Goal: Information Seeking & Learning: Learn about a topic

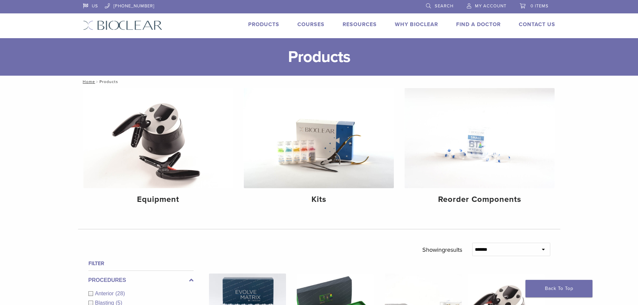
click at [271, 24] on link "Products" at bounding box center [263, 24] width 31 height 7
click at [317, 165] on img at bounding box center [319, 138] width 150 height 100
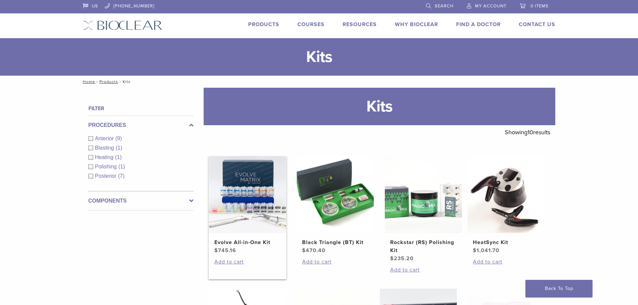
click at [250, 177] on img at bounding box center [247, 194] width 77 height 77
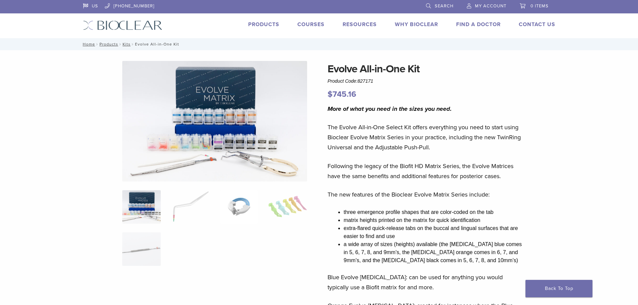
click at [237, 205] on img at bounding box center [239, 207] width 39 height 34
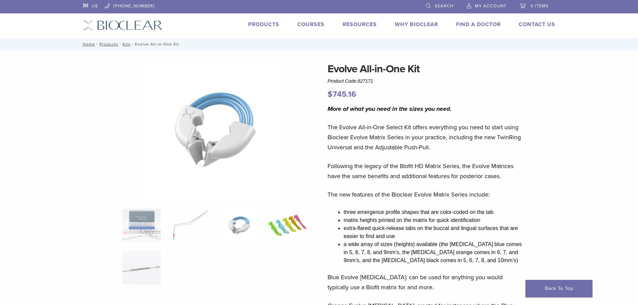
click at [287, 227] on img at bounding box center [287, 226] width 39 height 34
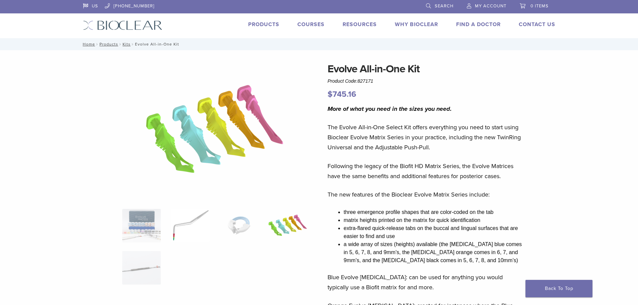
click at [193, 227] on img at bounding box center [190, 226] width 39 height 34
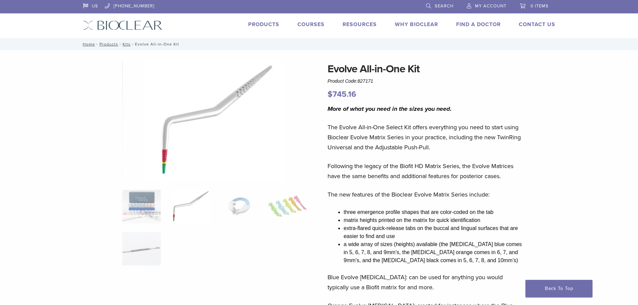
click at [306, 24] on link "Courses" at bounding box center [311, 24] width 27 height 7
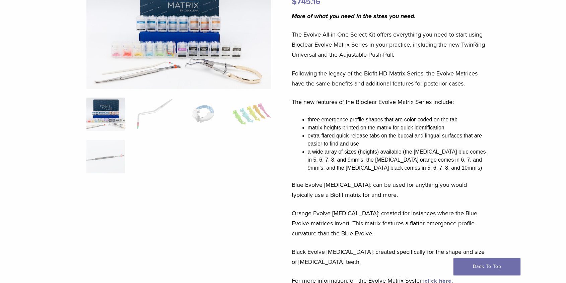
scroll to position [101, 0]
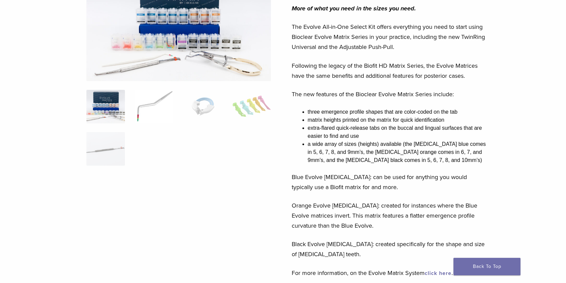
click at [156, 114] on img at bounding box center [154, 107] width 39 height 34
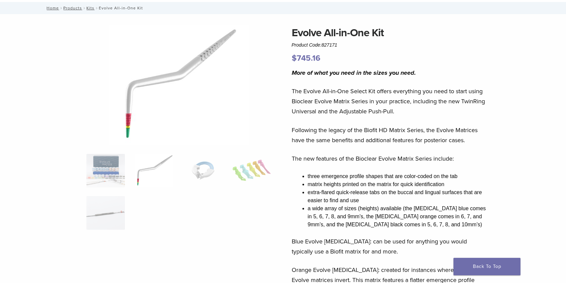
scroll to position [34, 0]
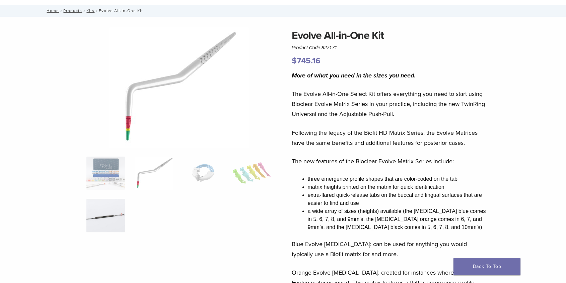
click at [116, 220] on img at bounding box center [105, 216] width 39 height 34
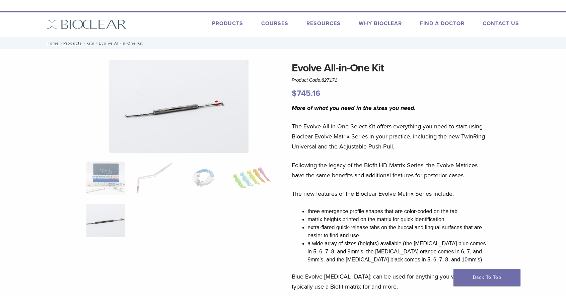
scroll to position [0, 0]
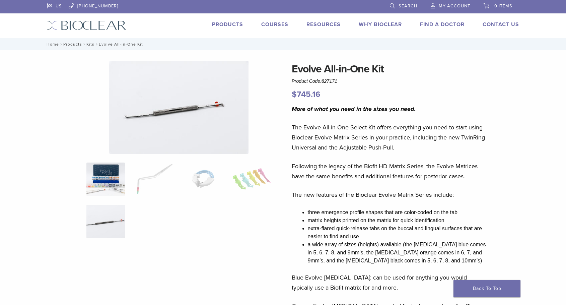
click at [99, 182] on img at bounding box center [105, 180] width 39 height 34
